Goal: Information Seeking & Learning: Learn about a topic

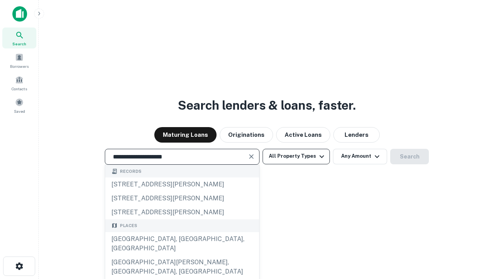
click at [182, 255] on div "[GEOGRAPHIC_DATA], [GEOGRAPHIC_DATA], [GEOGRAPHIC_DATA]" at bounding box center [182, 243] width 154 height 23
click at [296, 156] on button "All Property Types" at bounding box center [296, 156] width 67 height 15
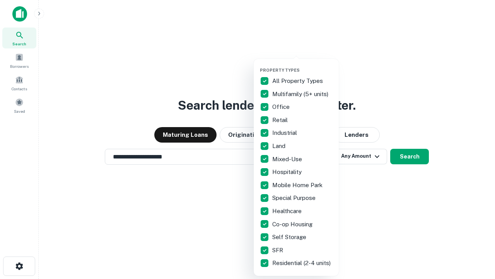
type input "**********"
click at [303, 65] on button "button" at bounding box center [302, 65] width 85 height 0
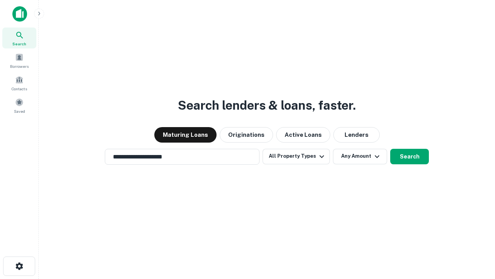
scroll to position [12, 0]
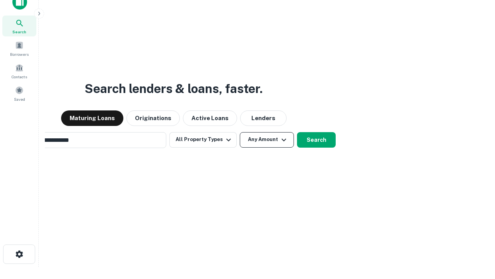
click at [240, 132] on button "Any Amount" at bounding box center [267, 139] width 54 height 15
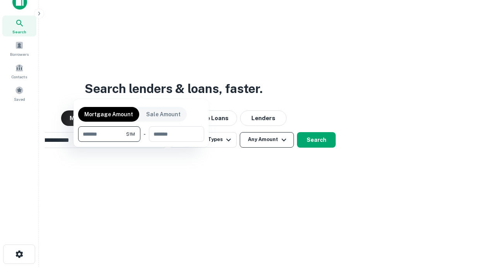
scroll to position [12, 0]
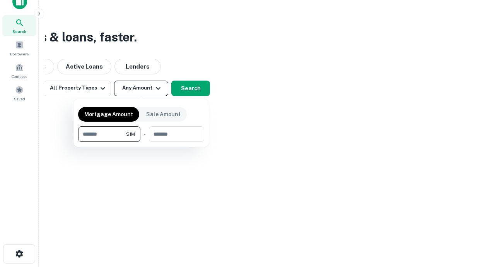
type input "*******"
click at [141, 142] on button "button" at bounding box center [141, 142] width 126 height 0
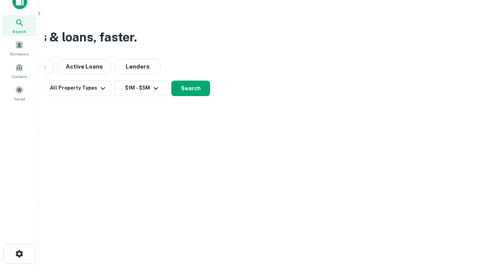
scroll to position [12, 0]
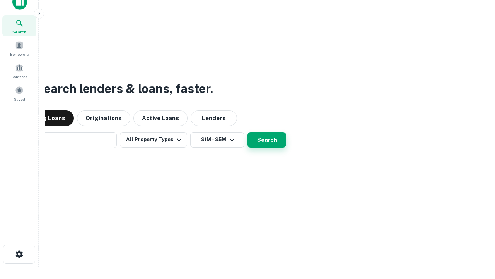
click at [248, 132] on button "Search" at bounding box center [267, 139] width 39 height 15
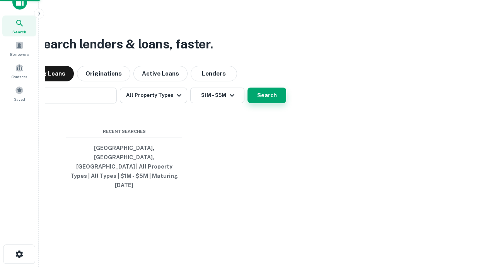
scroll to position [12, 0]
